Goal: Information Seeking & Learning: Learn about a topic

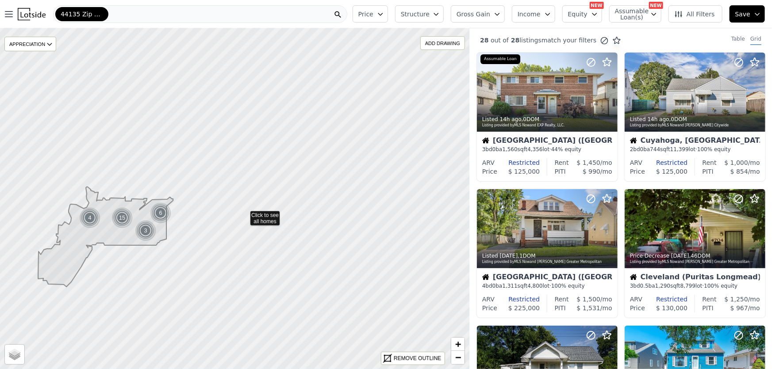
drag, startPoint x: 400, startPoint y: 190, endPoint x: 243, endPoint y: 214, distance: 158.4
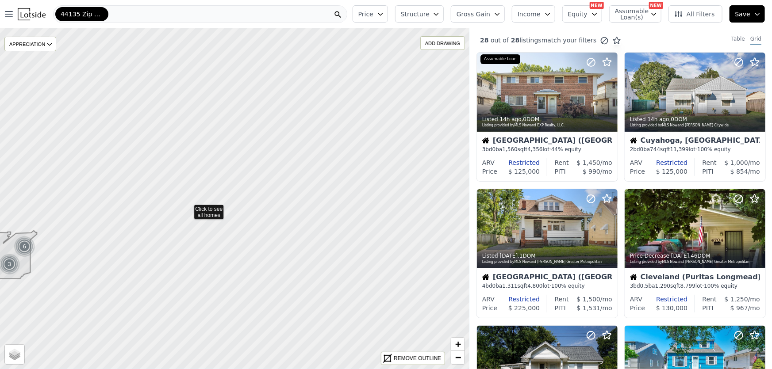
drag, startPoint x: 322, startPoint y: 174, endPoint x: 189, endPoint y: 208, distance: 138.0
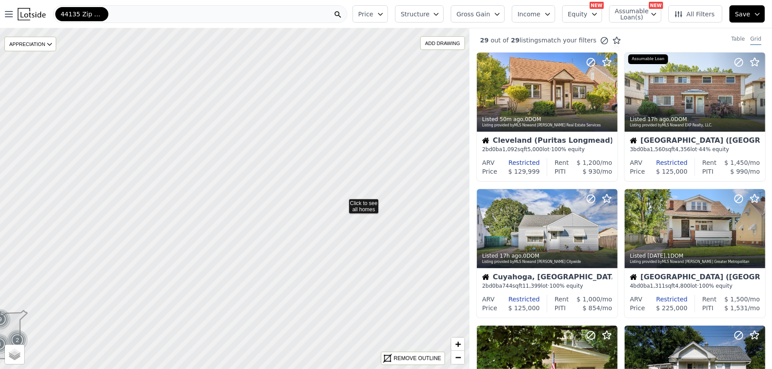
drag, startPoint x: 350, startPoint y: 124, endPoint x: 342, endPoint y: 203, distance: 79.2
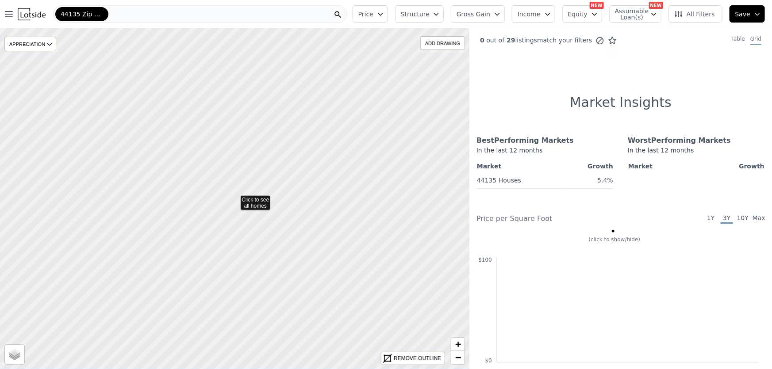
click at [293, 239] on icon at bounding box center [235, 199] width 566 height 412
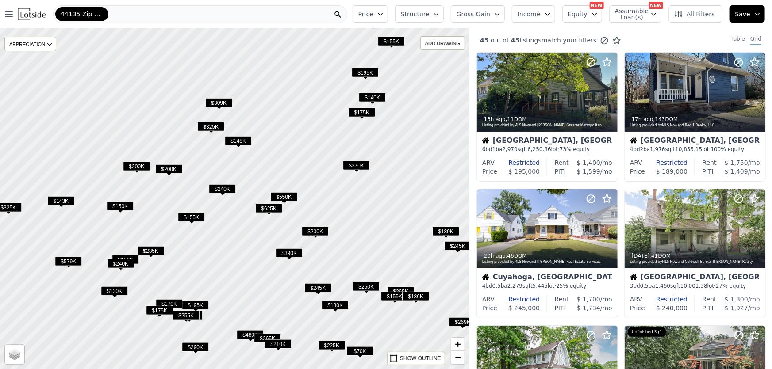
click at [319, 228] on span "$230K" at bounding box center [315, 231] width 27 height 9
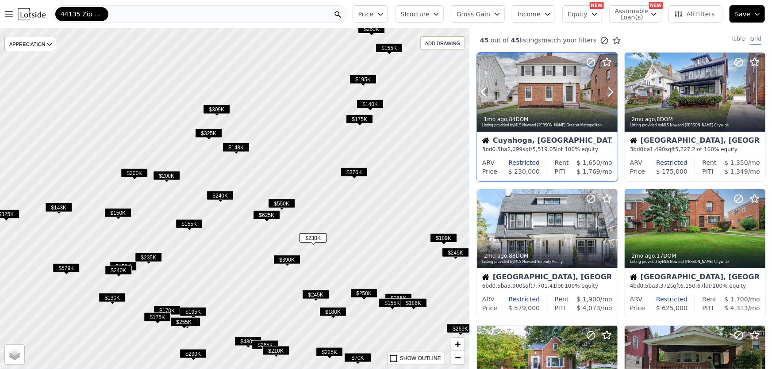
click at [548, 99] on div at bounding box center [547, 92] width 141 height 79
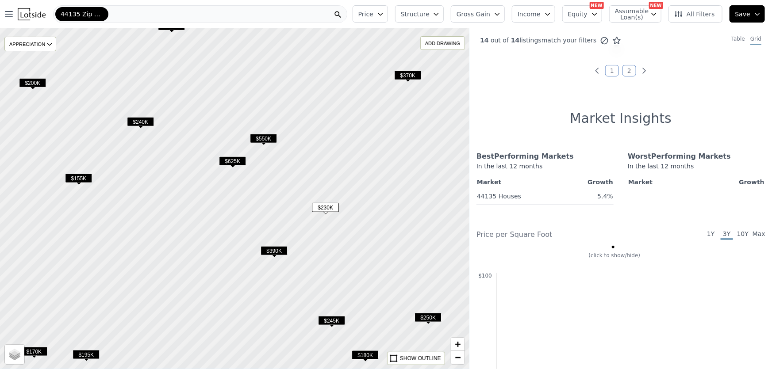
click at [272, 249] on span "$390K" at bounding box center [274, 250] width 27 height 9
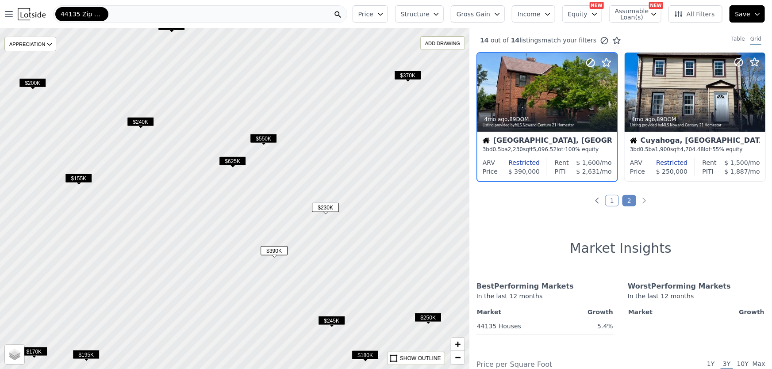
click at [234, 160] on span "$625K" at bounding box center [232, 161] width 27 height 9
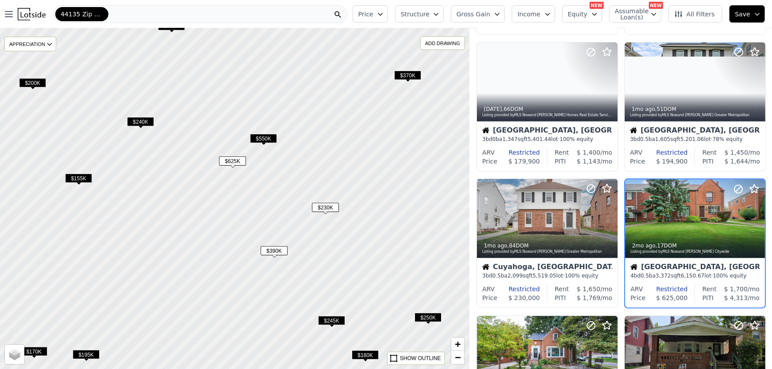
scroll to position [177, 0]
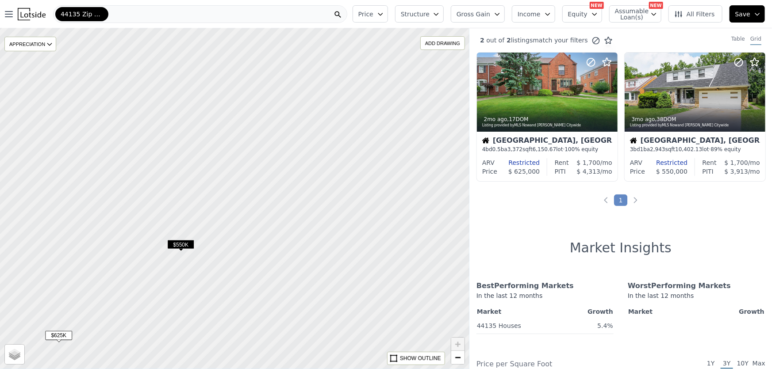
drag, startPoint x: 287, startPoint y: 103, endPoint x: 281, endPoint y: 212, distance: 109.0
click at [281, 212] on div at bounding box center [234, 200] width 563 height 409
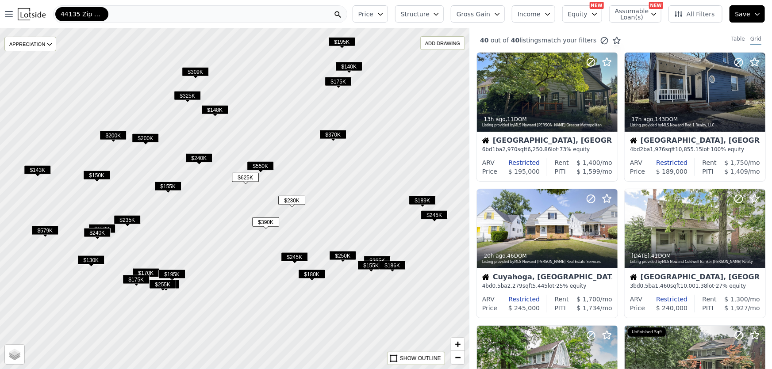
drag, startPoint x: 344, startPoint y: 284, endPoint x: 341, endPoint y: 212, distance: 72.6
click at [341, 212] on div at bounding box center [234, 198] width 563 height 409
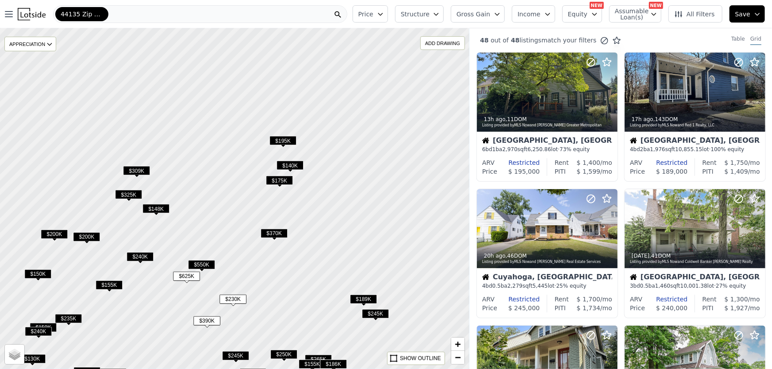
drag, startPoint x: 282, startPoint y: 170, endPoint x: 299, endPoint y: 269, distance: 100.0
click at [299, 269] on div at bounding box center [234, 198] width 563 height 409
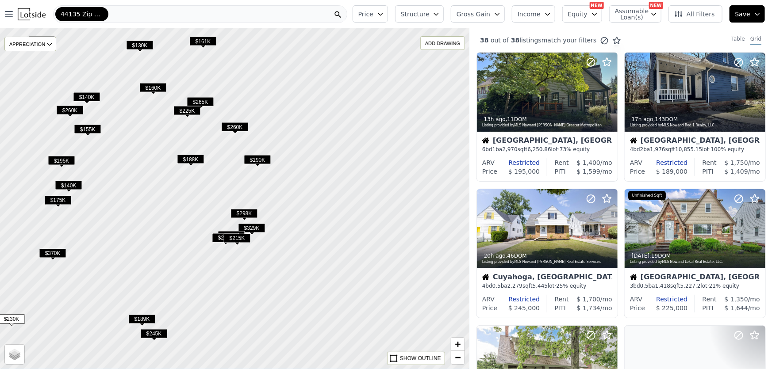
drag, startPoint x: 409, startPoint y: 187, endPoint x: 231, endPoint y: 203, distance: 179.0
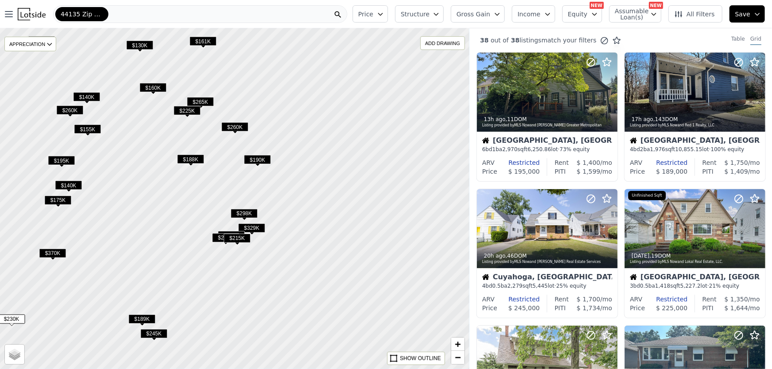
click at [229, 203] on div at bounding box center [232, 199] width 563 height 409
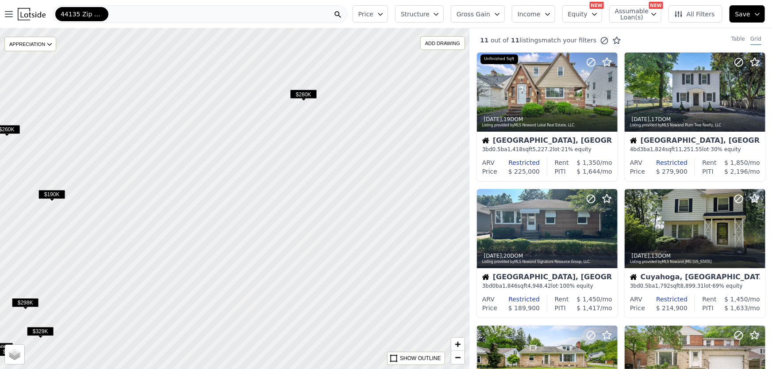
drag, startPoint x: 327, startPoint y: 184, endPoint x: 250, endPoint y: 195, distance: 77.8
click at [250, 195] on div at bounding box center [220, 199] width 563 height 409
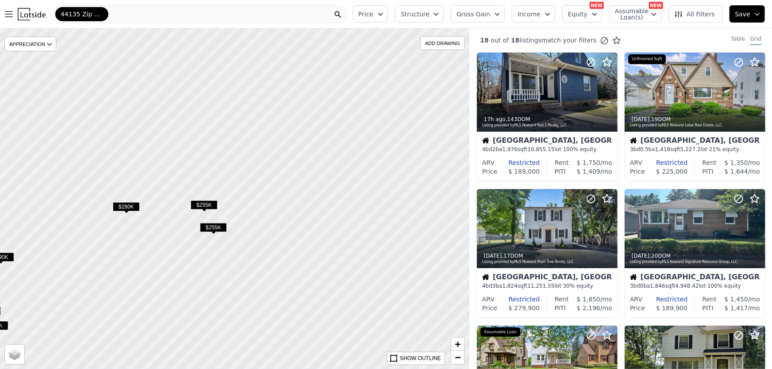
drag, startPoint x: 312, startPoint y: 119, endPoint x: 164, endPoint y: 184, distance: 161.8
click at [164, 184] on div at bounding box center [234, 198] width 563 height 409
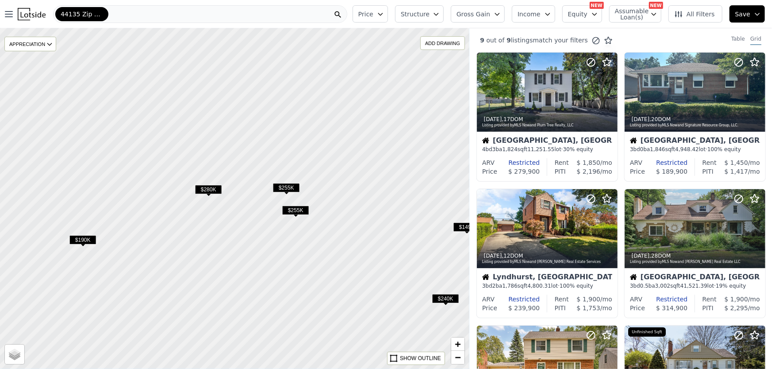
drag, startPoint x: 376, startPoint y: 182, endPoint x: 465, endPoint y: 165, distance: 90.8
click at [465, 165] on div at bounding box center [234, 198] width 563 height 409
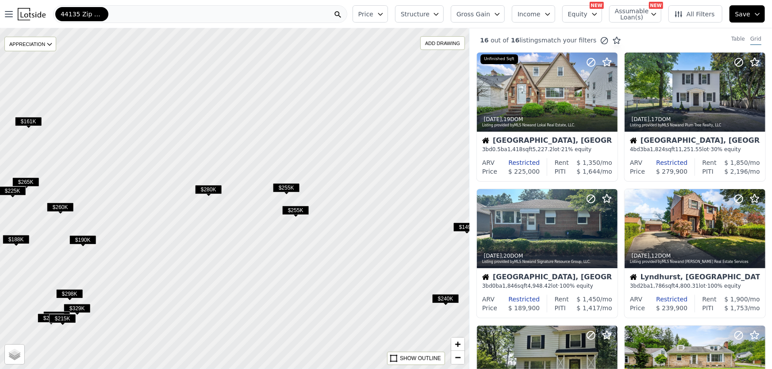
click at [212, 188] on span "$280K" at bounding box center [208, 189] width 27 height 9
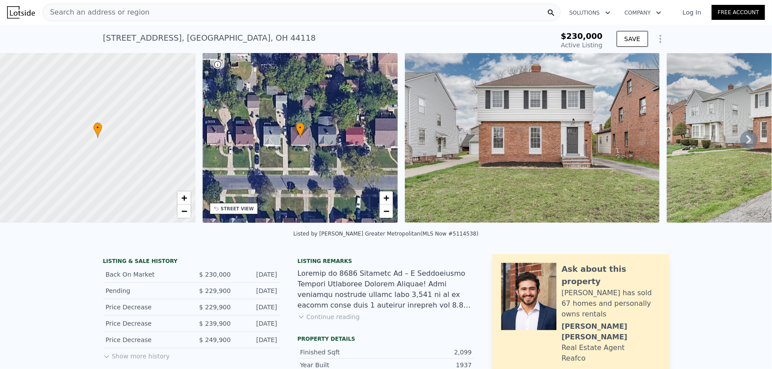
click at [548, 143] on img at bounding box center [532, 138] width 255 height 170
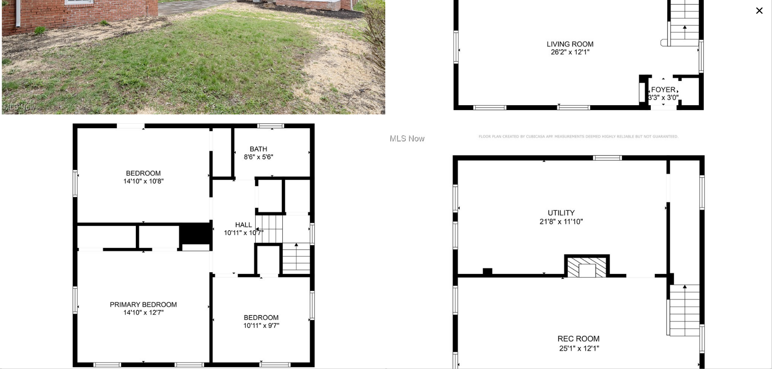
scroll to position [3522, 0]
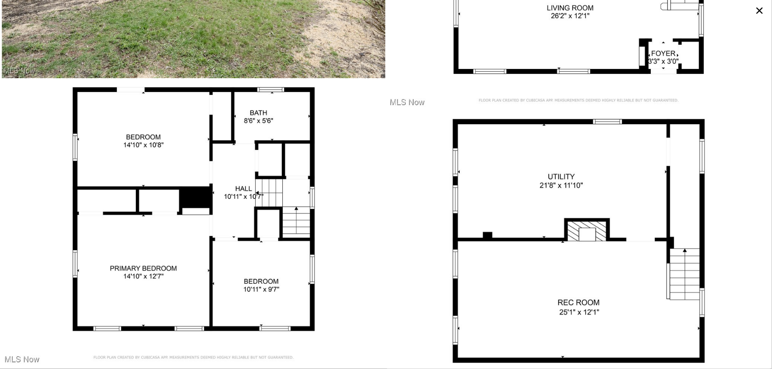
click at [763, 9] on icon at bounding box center [759, 11] width 14 height 14
